Goal: Information Seeking & Learning: Stay updated

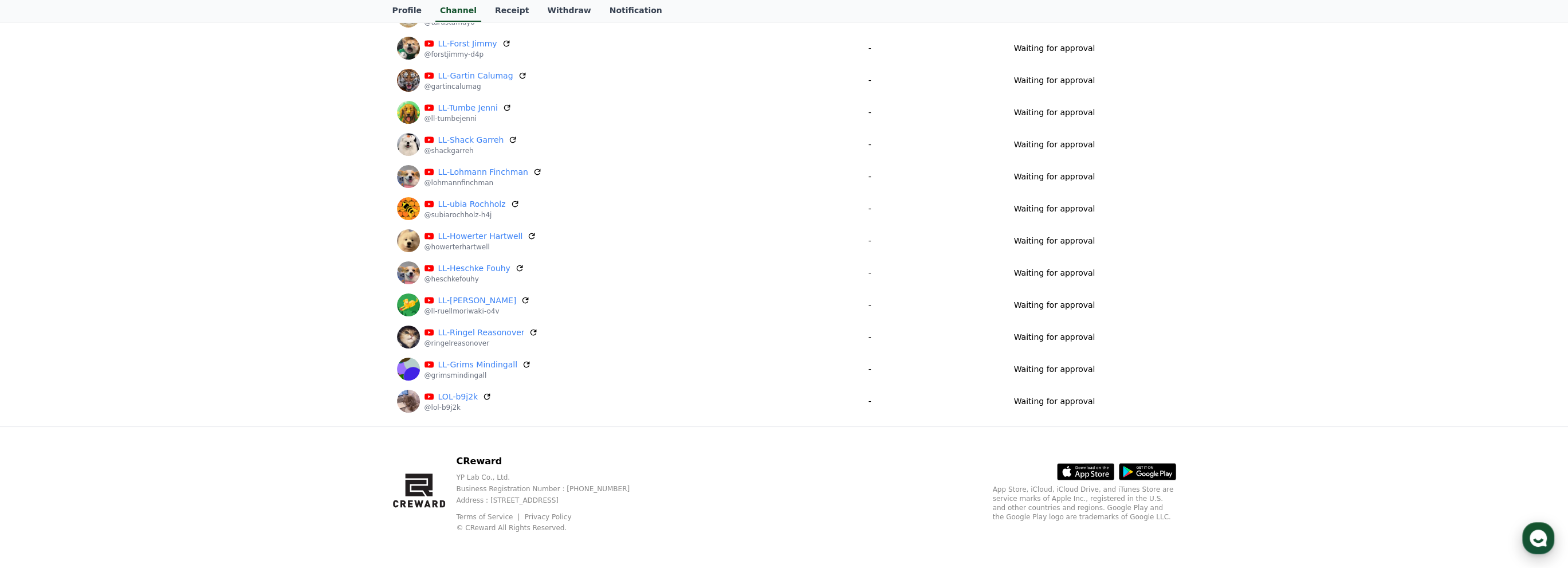
click at [1540, 536] on use "button" at bounding box center [1539, 539] width 18 height 18
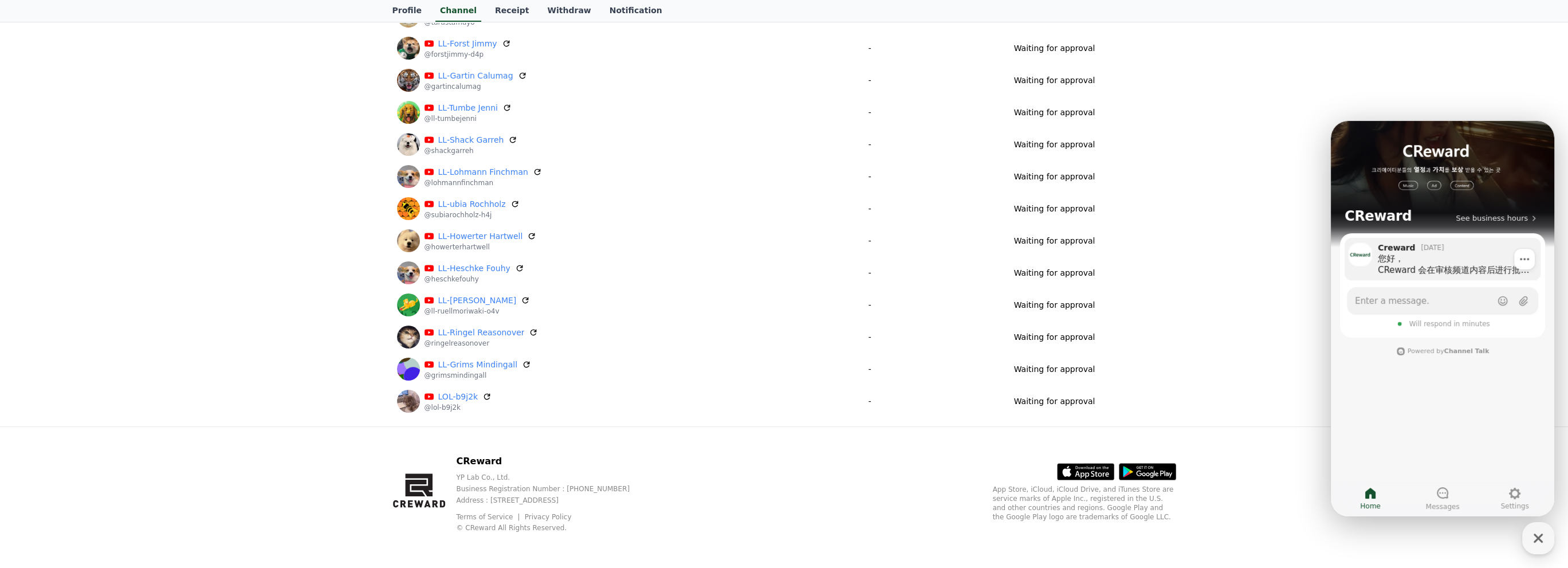
click at [1482, 266] on div "您好， CReward 会在审核频道内容后进行批准处理。 自15日政策强化以来，所有包含版权内容的频道均已被暂缓处理。 目前被暂缓的频道数量已达数千个，从[D…" at bounding box center [1455, 264] width 155 height 23
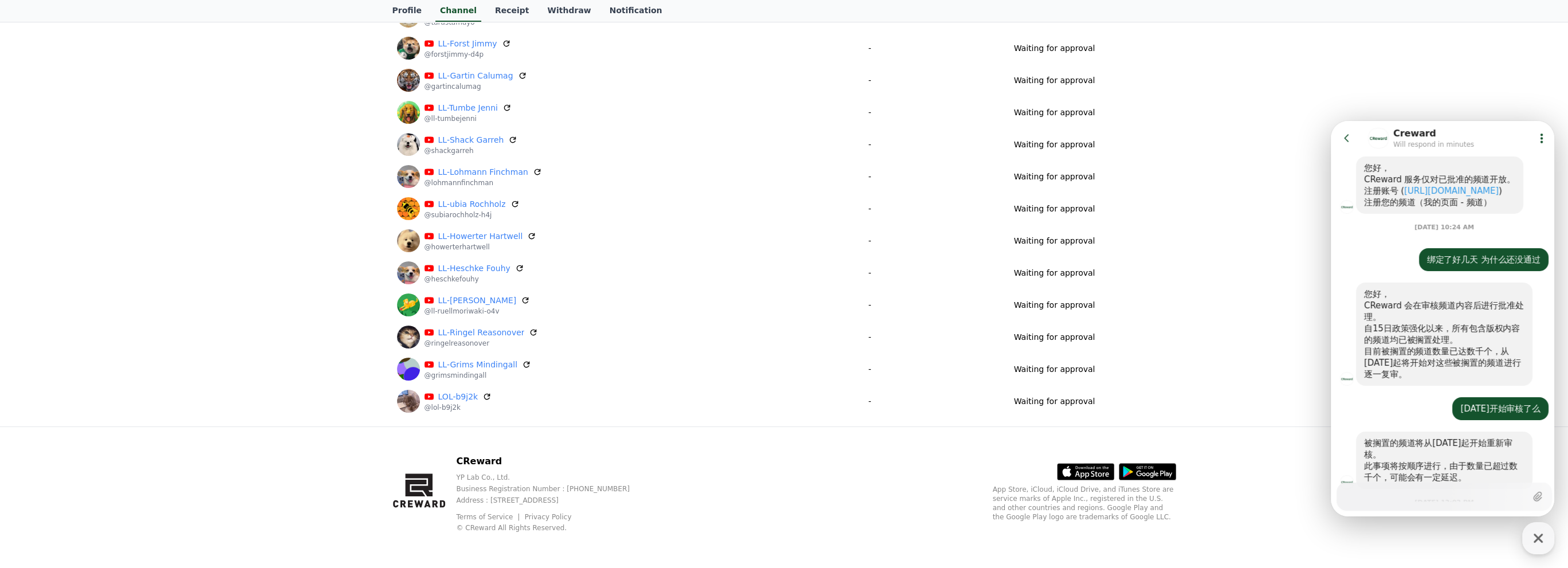
scroll to position [821, 0]
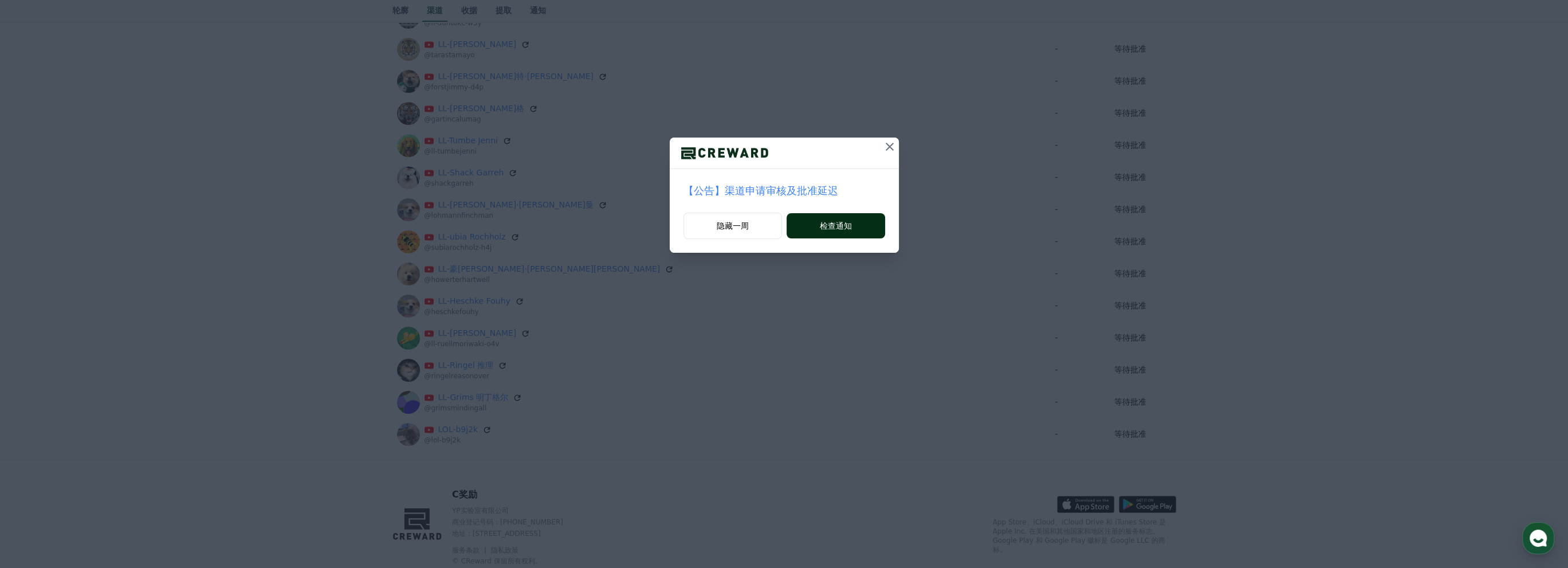
click at [852, 222] on button "检查通知" at bounding box center [836, 226] width 98 height 25
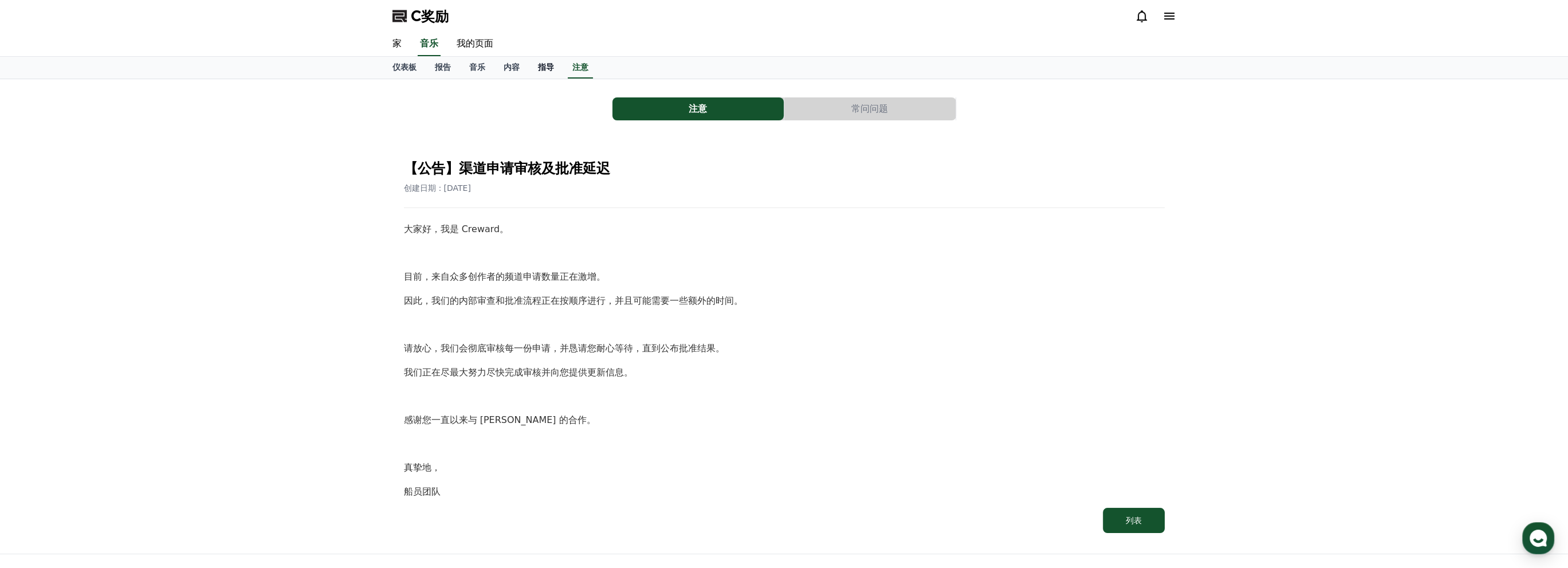
click at [553, 69] on font "指导" at bounding box center [546, 67] width 16 height 9
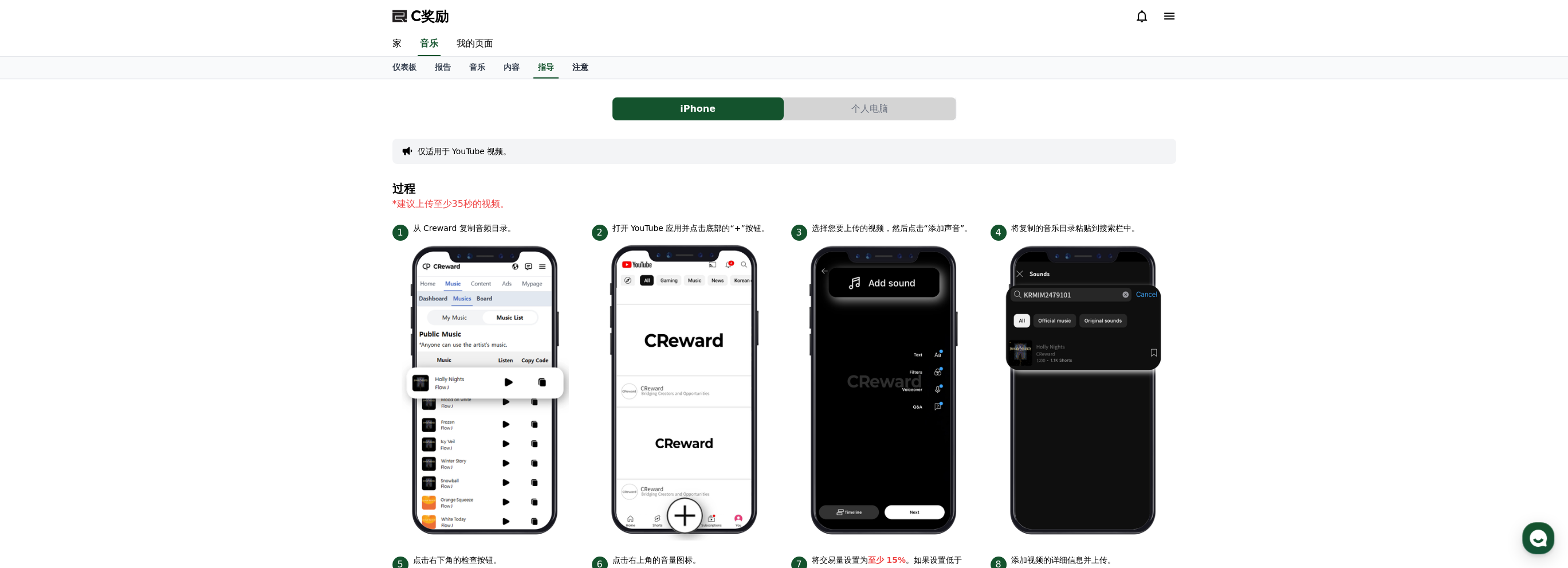
click at [589, 64] on link "注意" at bounding box center [580, 67] width 34 height 22
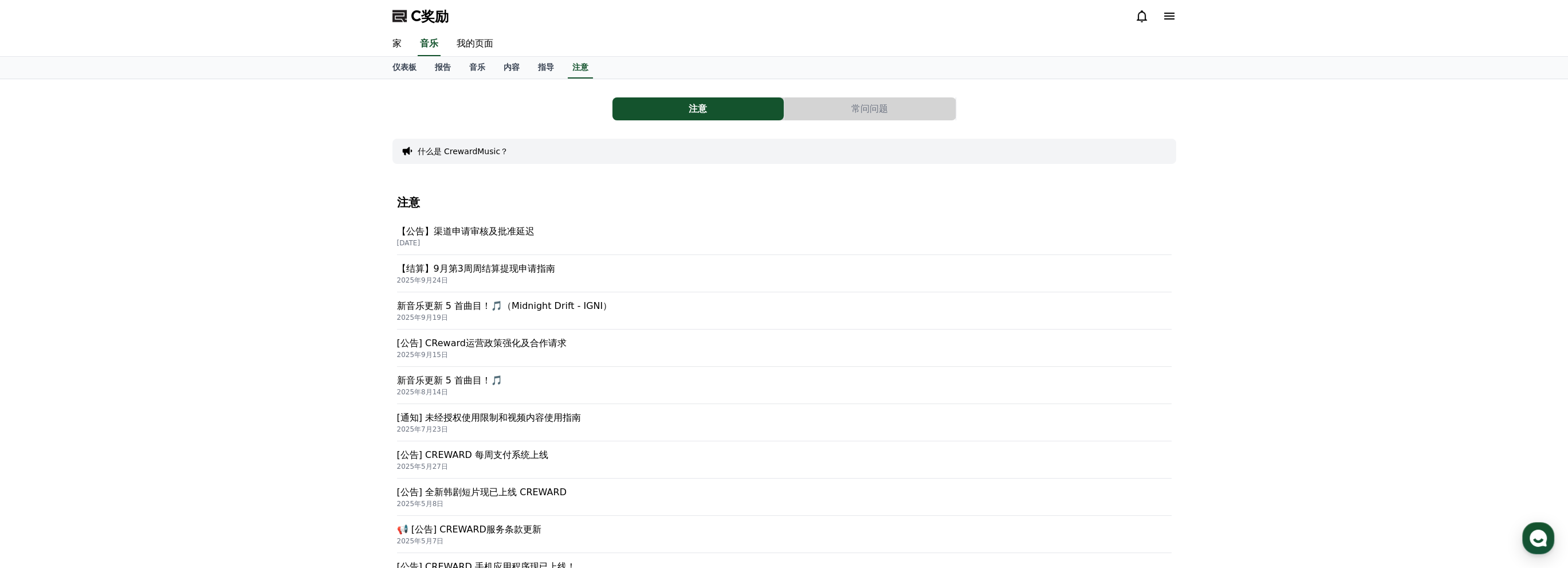
click at [488, 230] on font "【公告】渠道申请审核及批准延迟" at bounding box center [466, 232] width 138 height 11
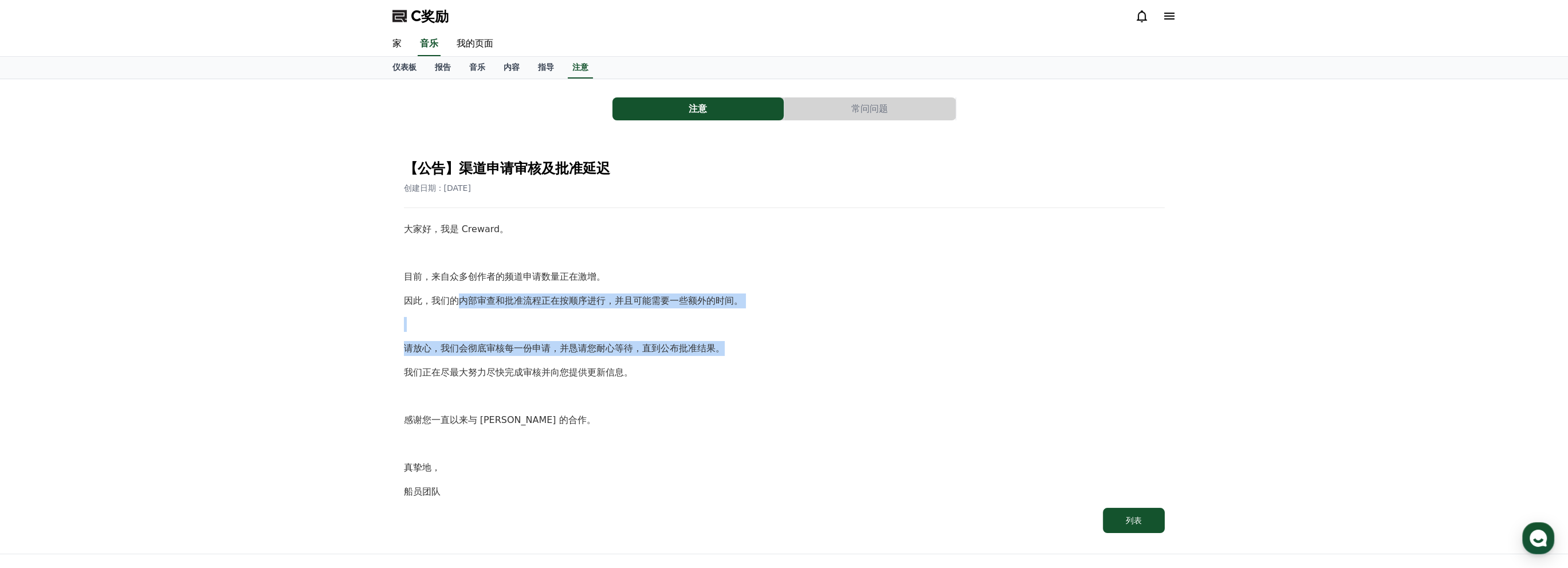
drag, startPoint x: 456, startPoint y: 302, endPoint x: 765, endPoint y: 350, distance: 312.7
click at [765, 350] on div "大家好，我是 Creward。 目前，来自众多创作者的频道申请数量正在激增。 因此，我们的内部审查和批准流程正在按顺序进行，并且可能需要一些额外的时间。 请放…" at bounding box center [784, 360] width 761 height 277
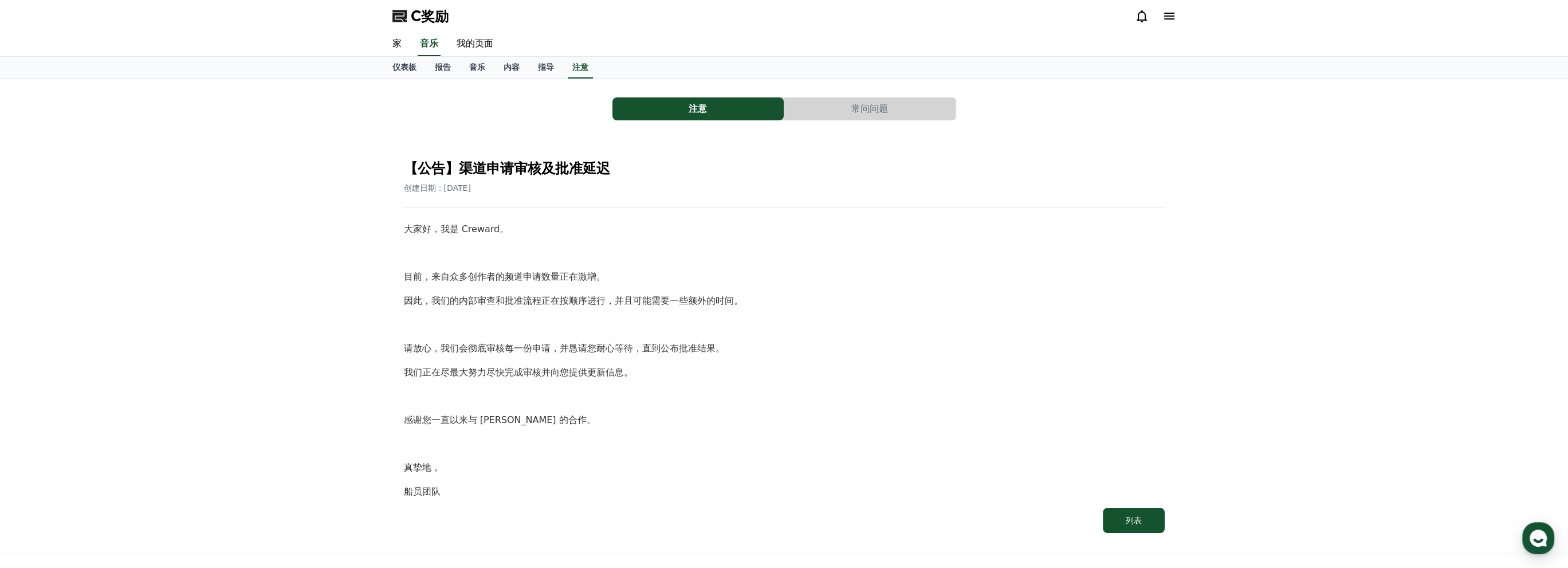
click at [758, 394] on p at bounding box center [784, 396] width 761 height 15
click at [313, 256] on div "注意 常问问题 【公告】渠道申请审核及批准延迟 创建日期：[DATE] 大家好，我是 Creward。 目前，来自众多创作者的频道申请数量正在激增。 因此，我…" at bounding box center [784, 317] width 1568 height 475
click at [579, 67] on font "注意" at bounding box center [580, 67] width 16 height 9
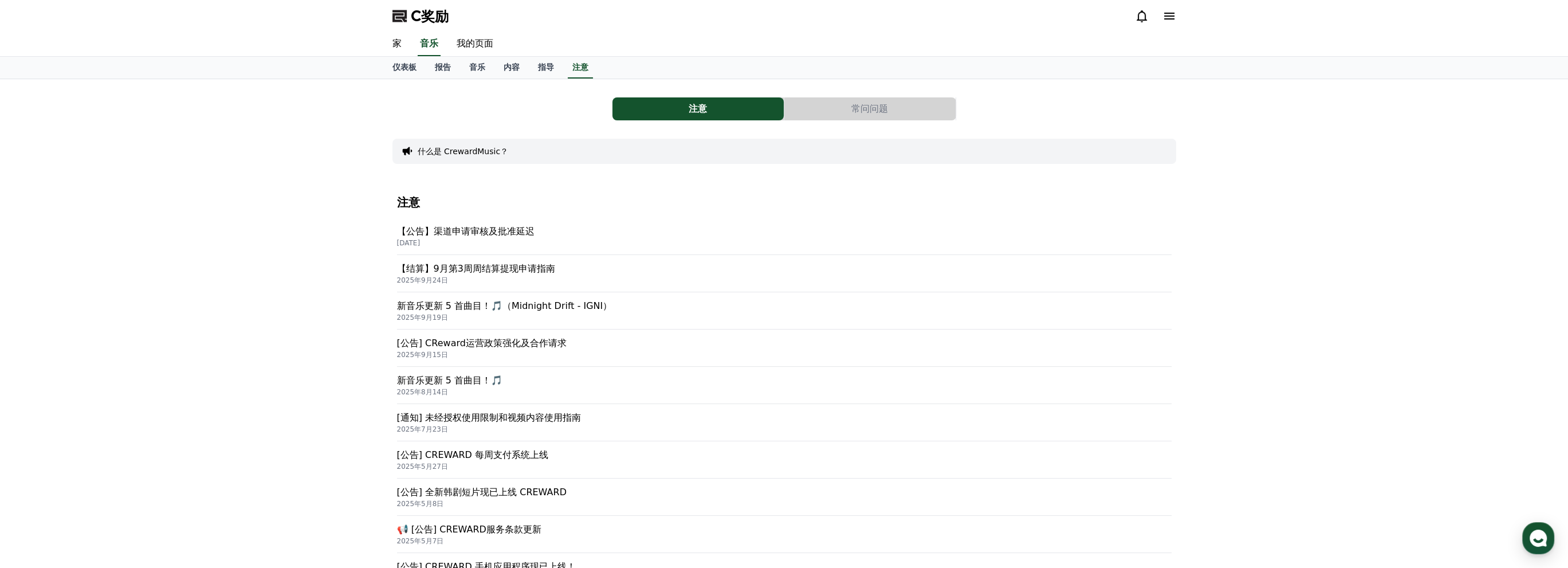
click at [500, 237] on p "【公告】渠道申请审核及批准延迟" at bounding box center [784, 232] width 775 height 14
